Goal: Navigation & Orientation: Understand site structure

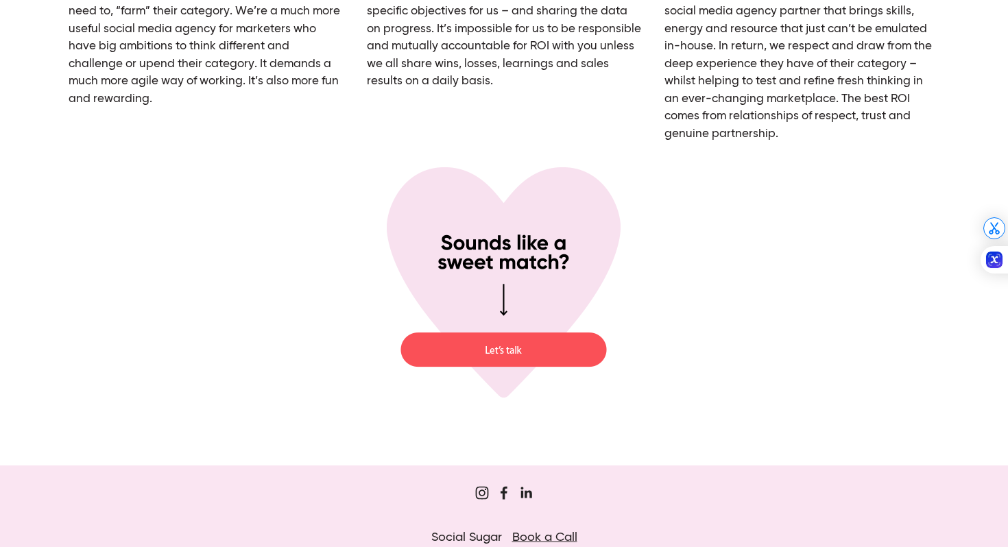
scroll to position [5030, 0]
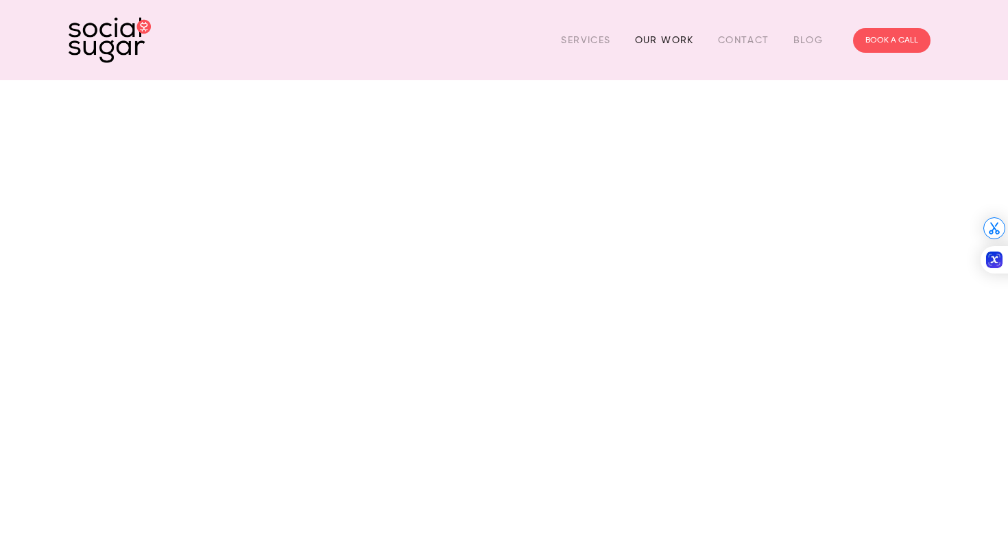
click at [658, 35] on link "Our Work" at bounding box center [664, 39] width 59 height 21
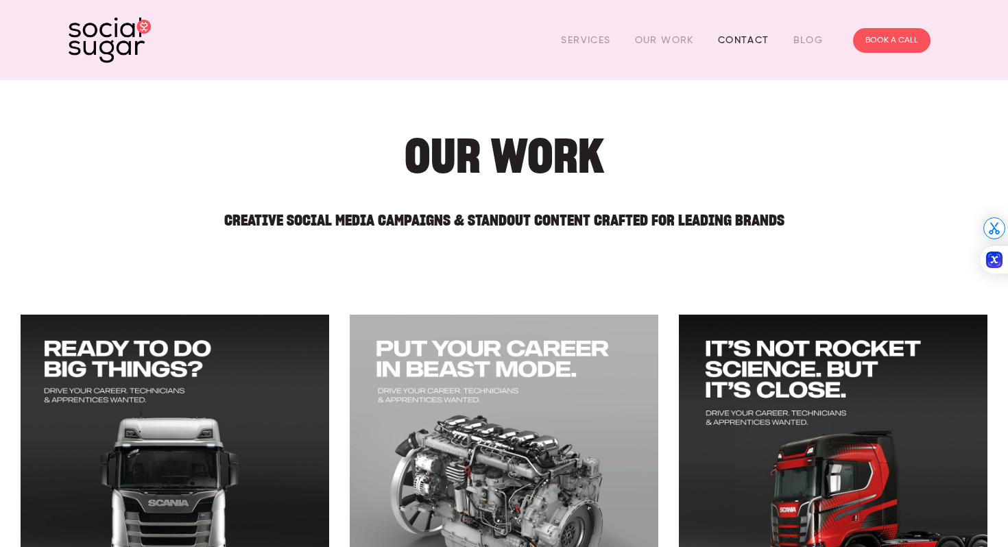
click at [728, 38] on link "Contact" at bounding box center [743, 39] width 51 height 21
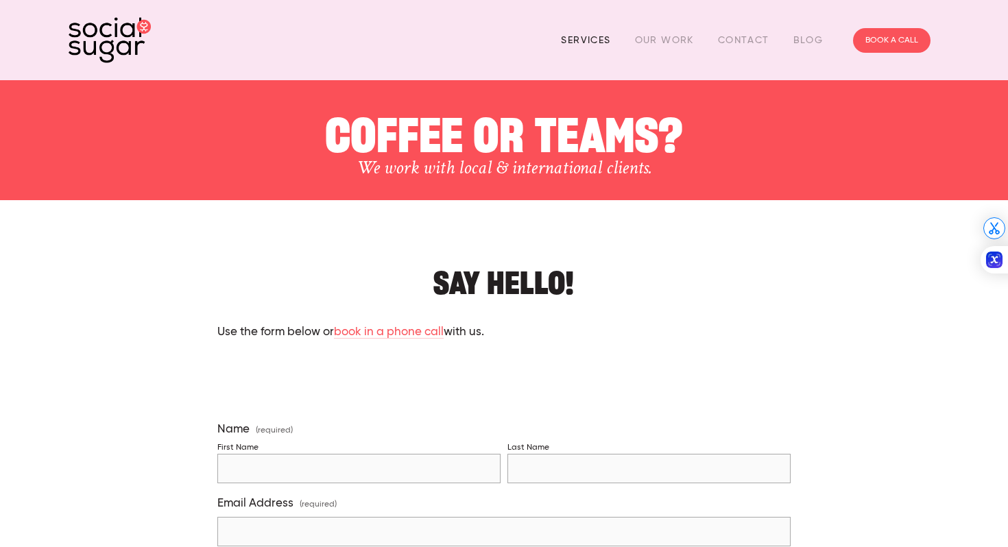
click at [583, 38] on link "Services" at bounding box center [585, 39] width 49 height 21
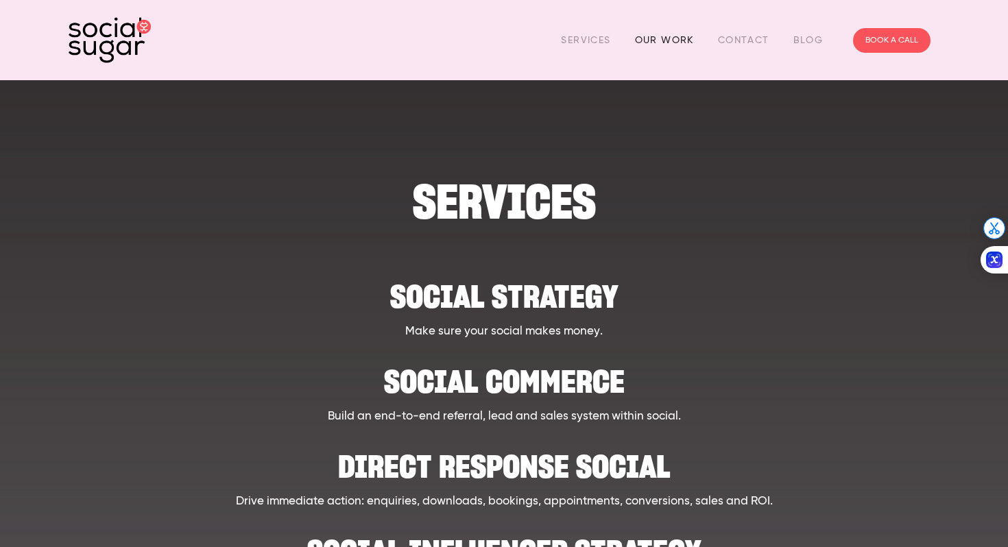
click at [670, 36] on link "Our Work" at bounding box center [664, 39] width 59 height 21
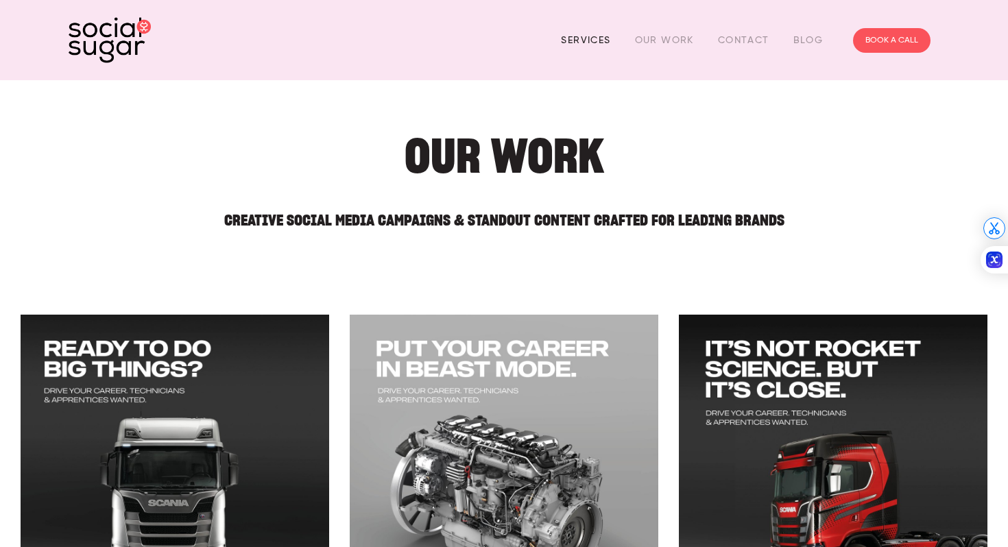
click at [581, 44] on link "Services" at bounding box center [585, 39] width 49 height 21
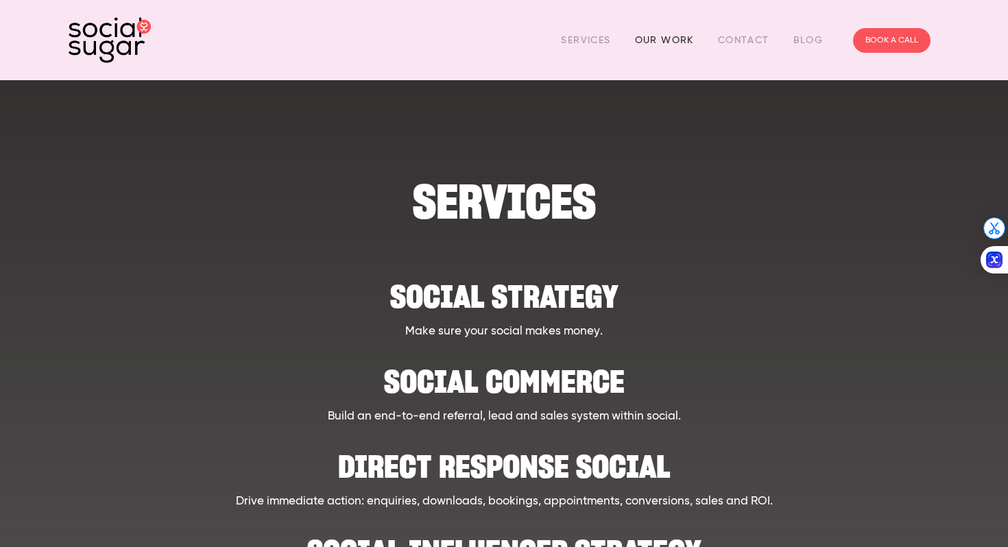
click at [662, 45] on link "Our Work" at bounding box center [664, 39] width 59 height 21
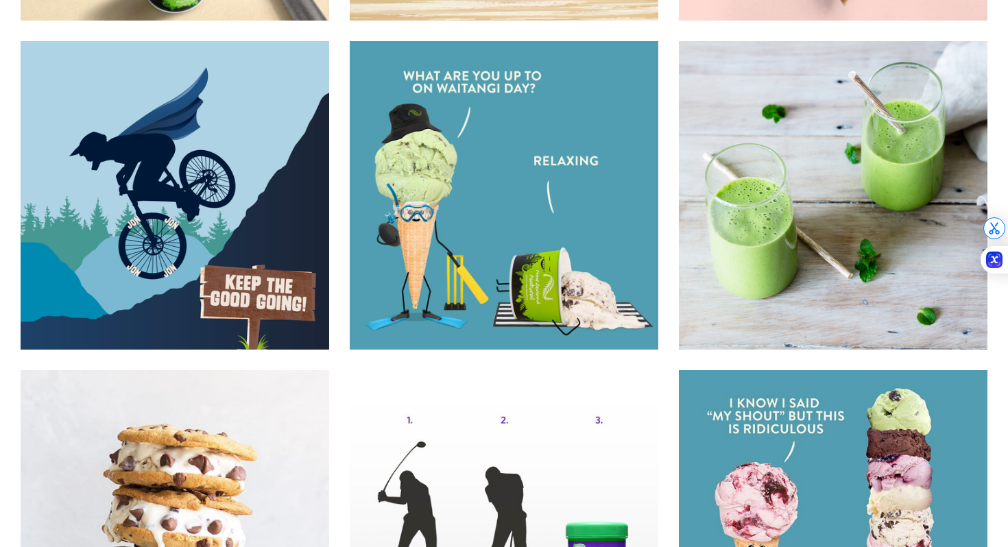
scroll to position [10864, 0]
